Goal: Task Accomplishment & Management: Manage account settings

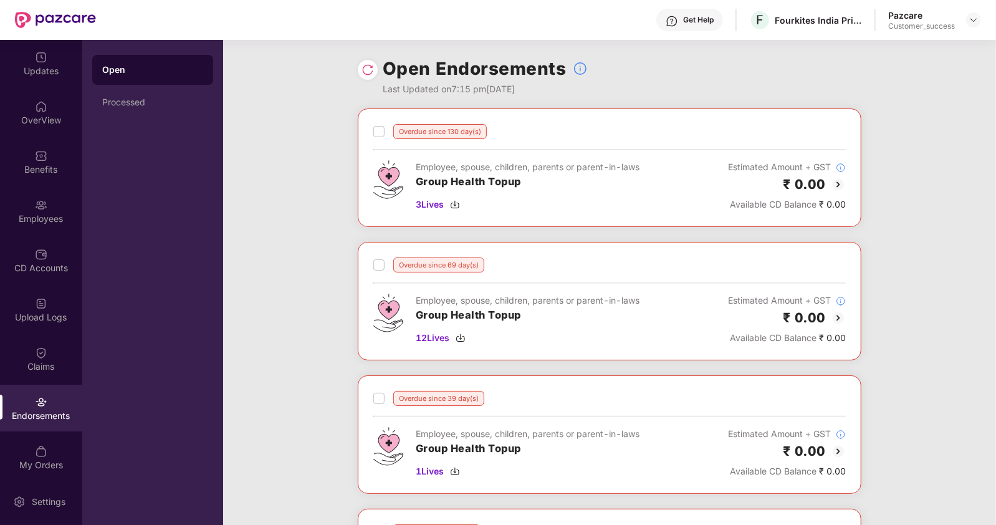
scroll to position [558, 0]
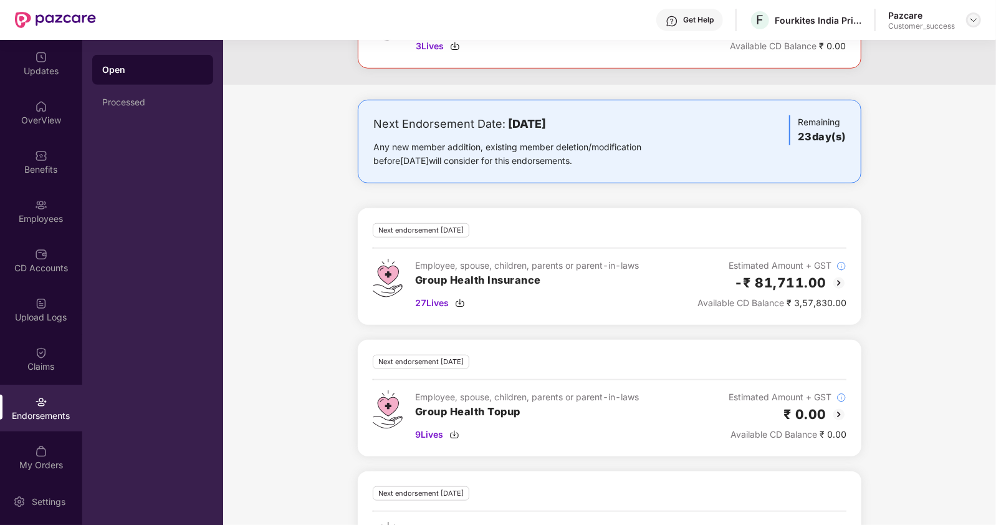
click at [975, 19] on img at bounding box center [974, 20] width 10 height 10
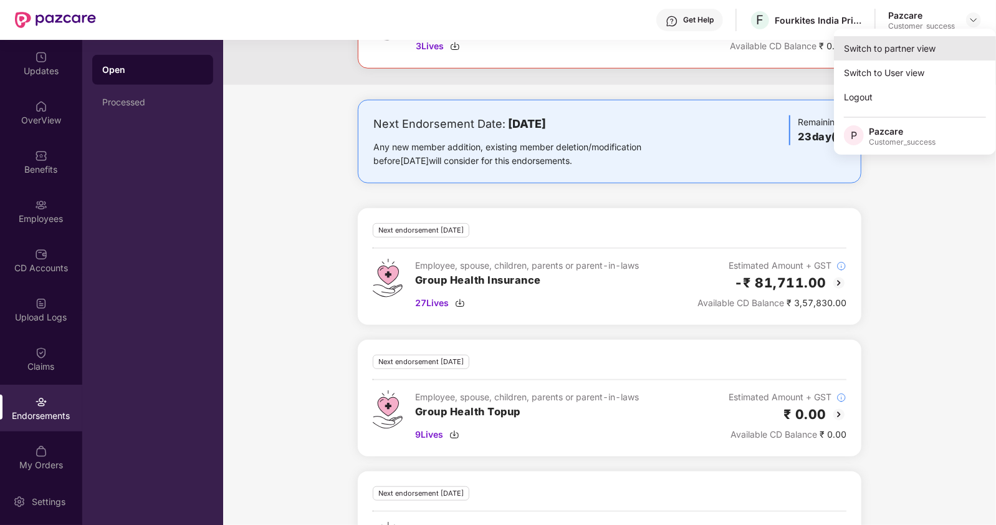
click at [917, 42] on div "Switch to partner view" at bounding box center [915, 48] width 162 height 24
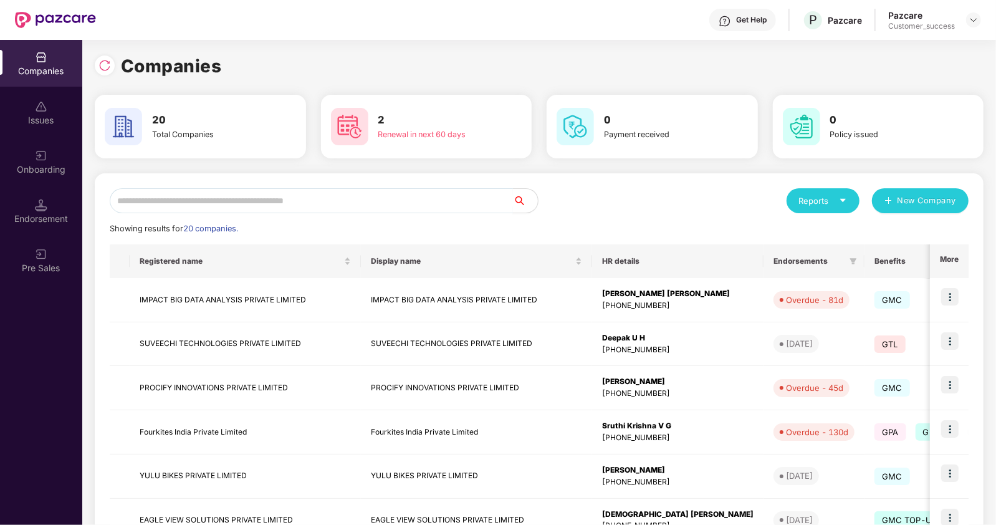
click at [289, 194] on input "text" at bounding box center [311, 200] width 403 height 25
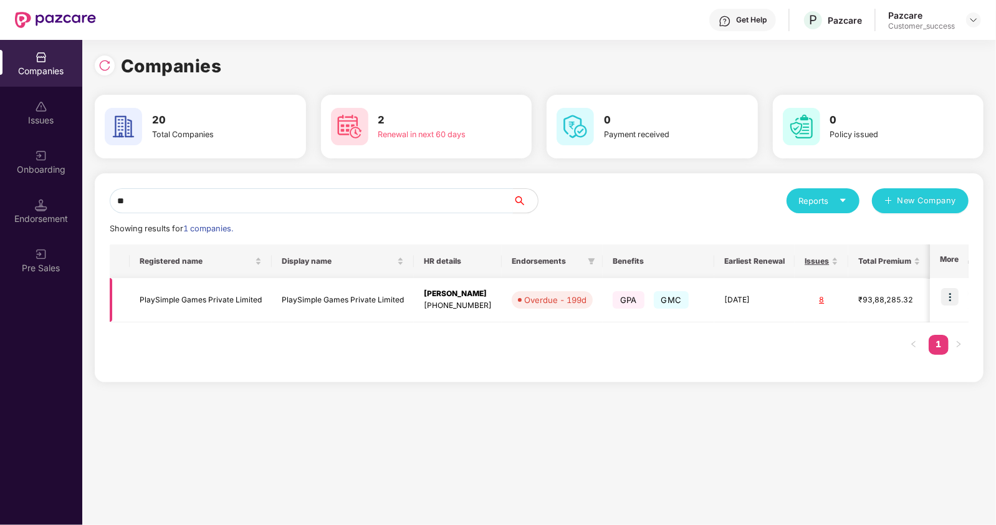
type input "**"
click at [955, 302] on img at bounding box center [949, 296] width 17 height 17
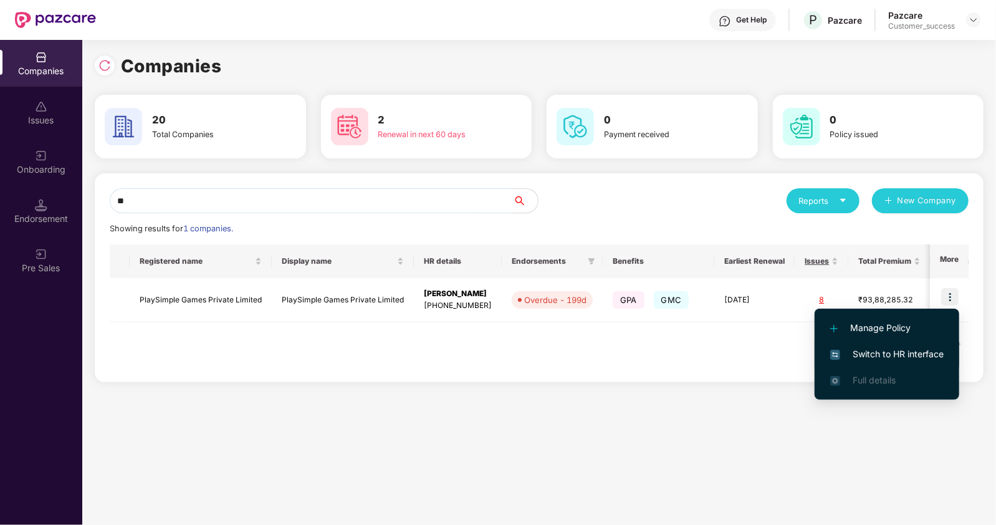
click at [885, 351] on span "Switch to HR interface" at bounding box center [886, 354] width 113 height 14
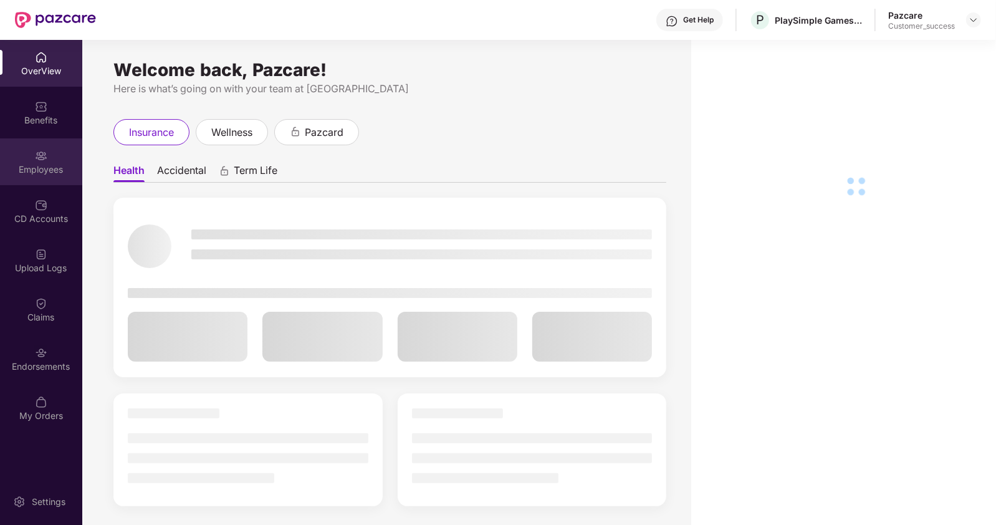
click at [37, 155] on img at bounding box center [41, 156] width 12 height 12
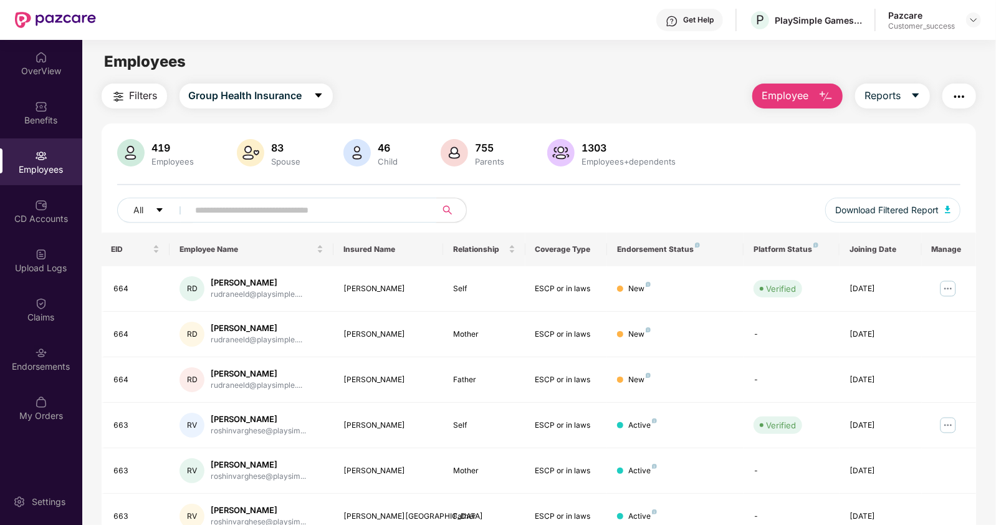
click at [219, 214] on input "text" at bounding box center [308, 210] width 224 height 19
type input "****"
click at [949, 288] on img at bounding box center [948, 289] width 20 height 20
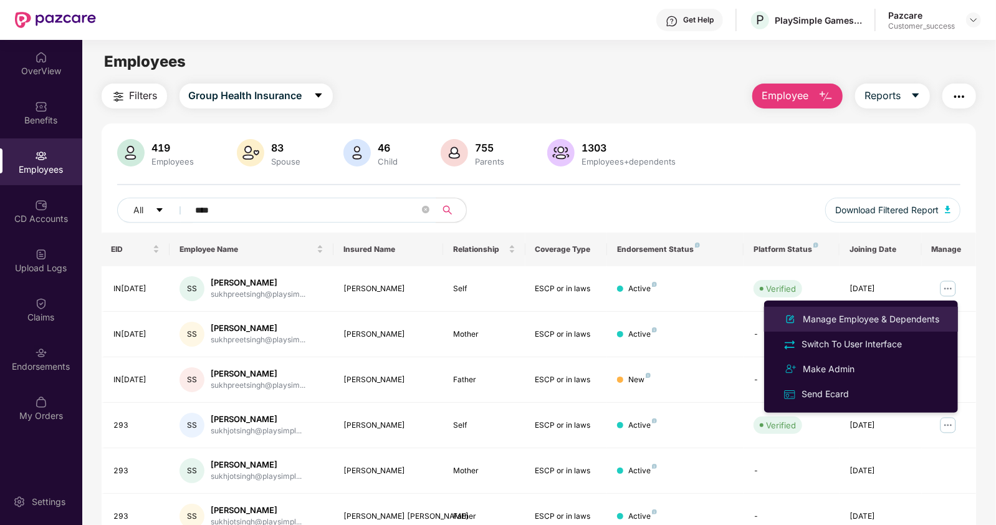
click at [864, 314] on div "Manage Employee & Dependents" at bounding box center [870, 319] width 141 height 14
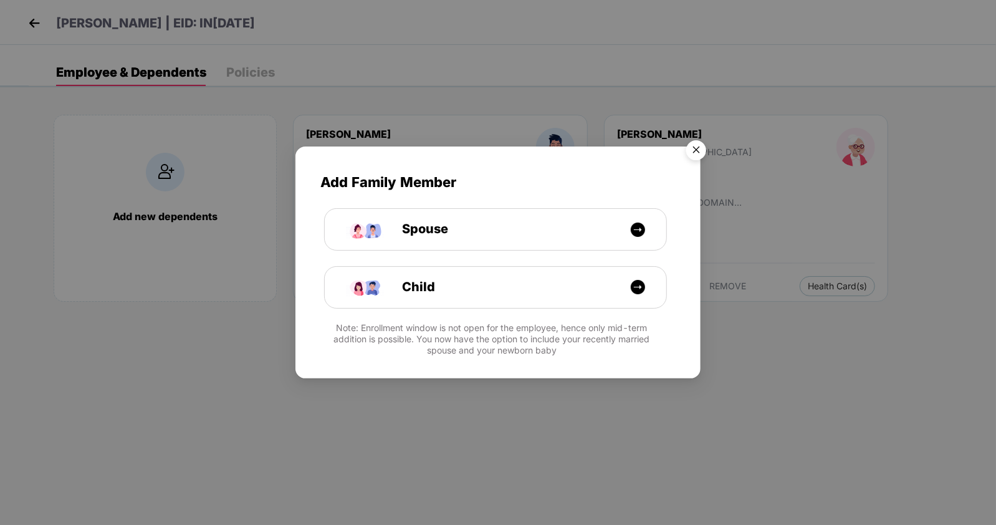
click at [695, 143] on img "Close" at bounding box center [696, 152] width 35 height 35
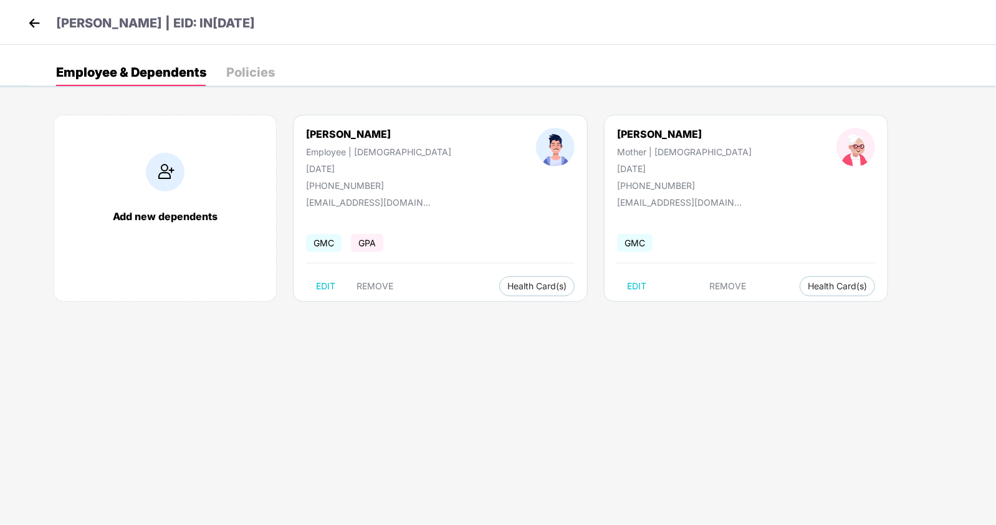
click at [34, 20] on img at bounding box center [34, 23] width 19 height 19
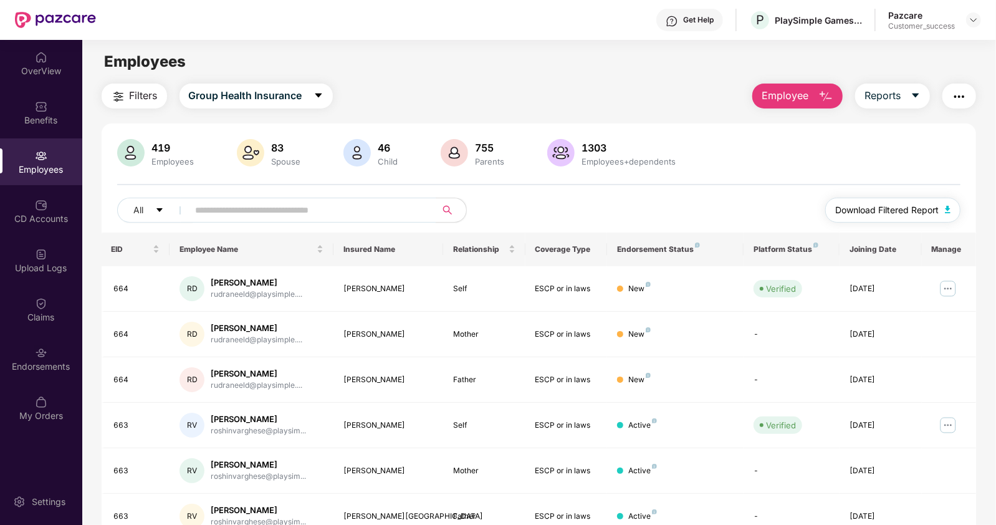
click at [911, 214] on span "Download Filtered Report" at bounding box center [886, 210] width 103 height 14
click at [232, 207] on input "text" at bounding box center [308, 210] width 224 height 19
type input "****"
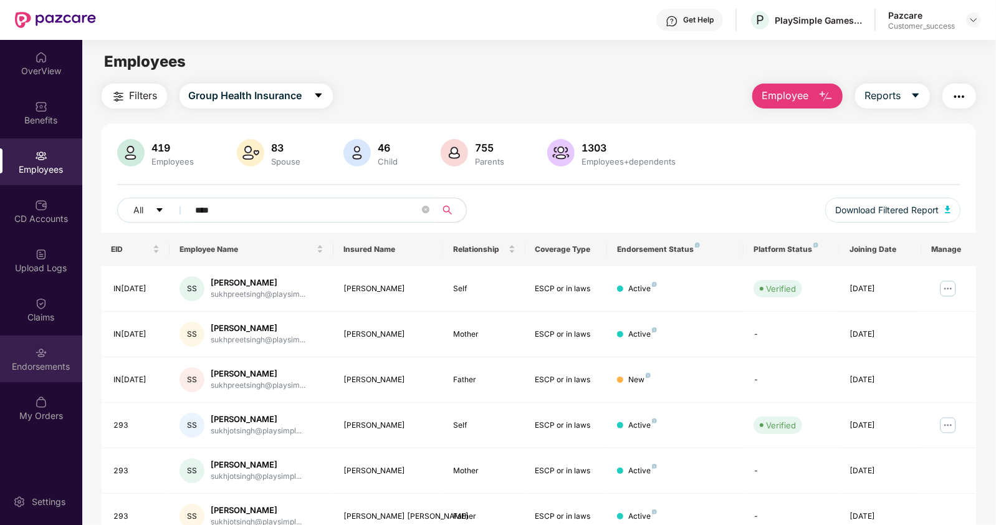
click at [42, 372] on div "Endorsements" at bounding box center [41, 358] width 82 height 47
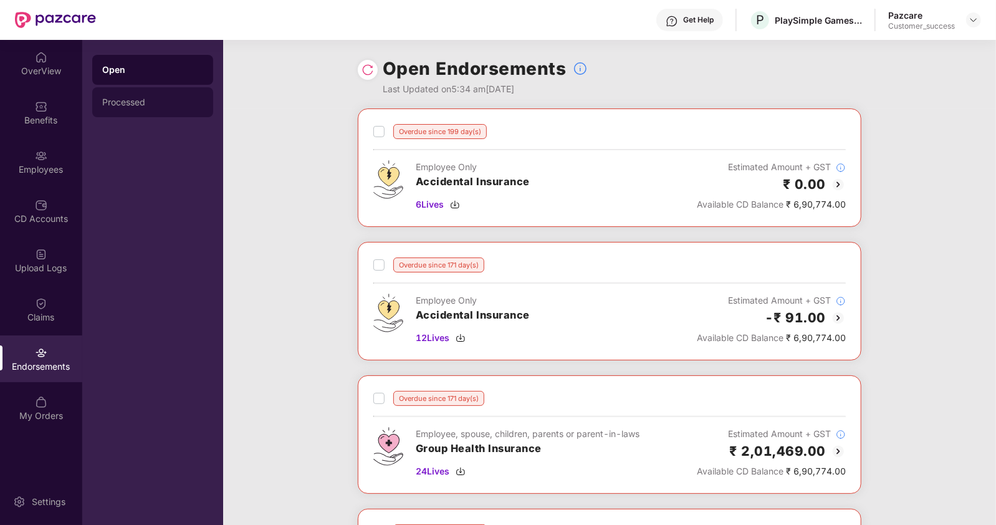
click at [186, 115] on div "Processed" at bounding box center [152, 102] width 121 height 30
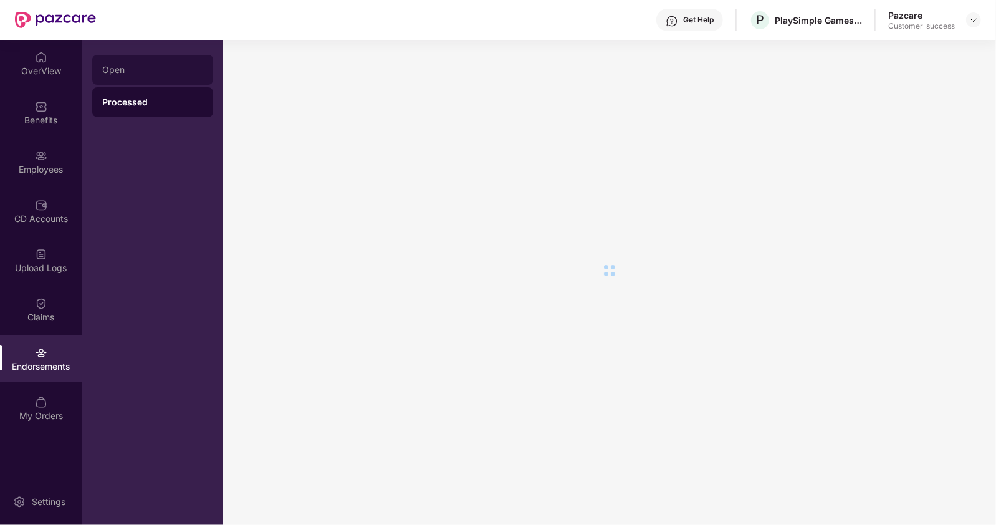
click at [139, 76] on div "Open" at bounding box center [152, 70] width 121 height 30
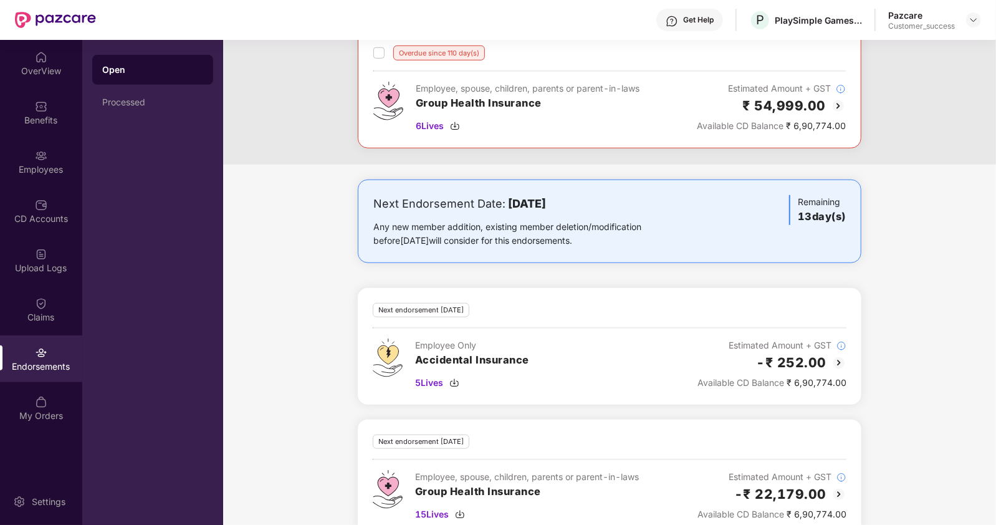
scroll to position [635, 0]
